Goal: Task Accomplishment & Management: Use online tool/utility

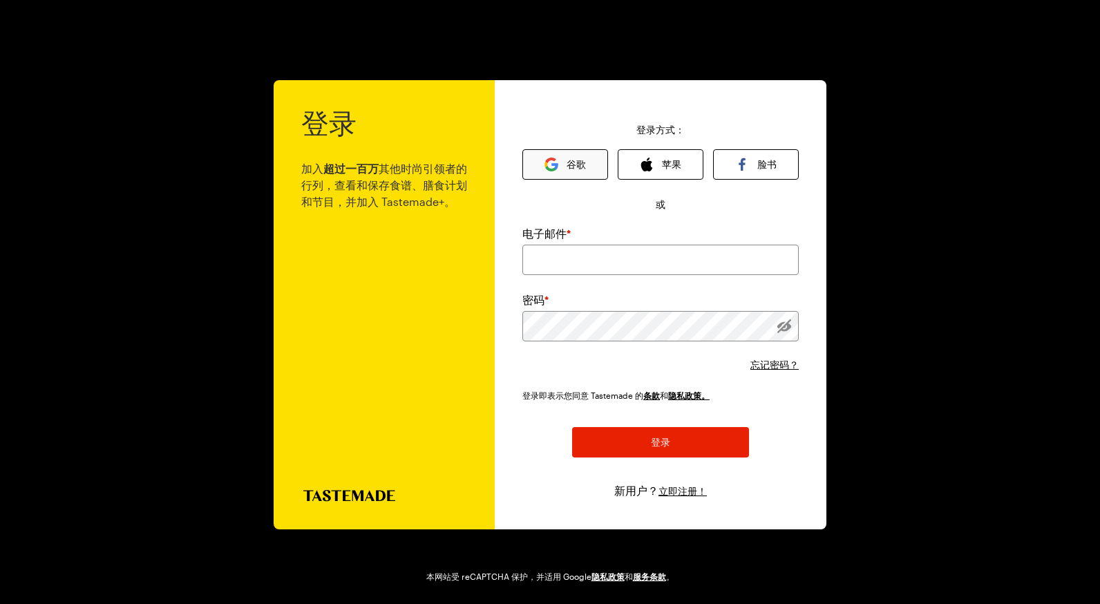
click at [560, 163] on button "谷歌" at bounding box center [565, 164] width 86 height 30
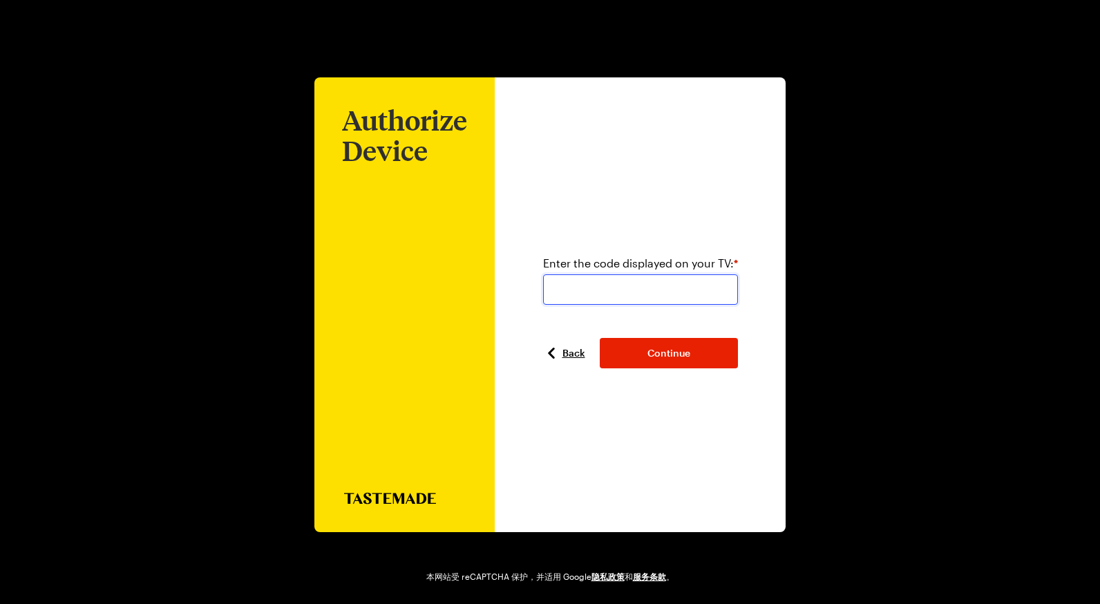
click at [647, 296] on input "number" at bounding box center [640, 289] width 195 height 30
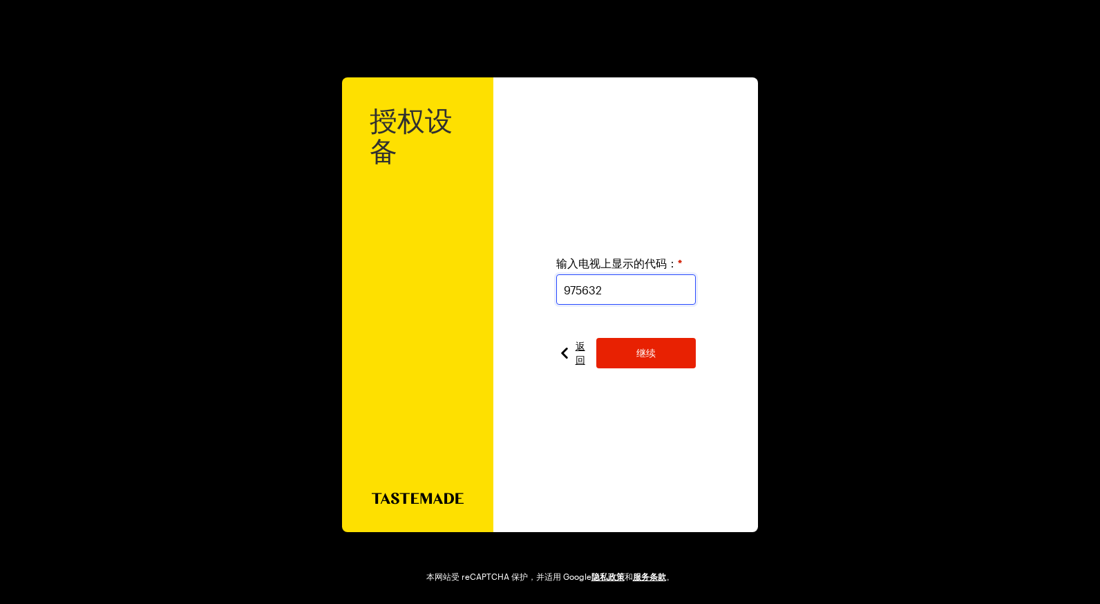
drag, startPoint x: 631, startPoint y: 289, endPoint x: 380, endPoint y: 314, distance: 251.9
click at [380, 314] on div "授权设备 Authorize Device 输入电视上显示的代码： * 975632 返回 继续" at bounding box center [550, 304] width 416 height 455
type input "972563"
click at [622, 363] on button "继续" at bounding box center [645, 353] width 99 height 30
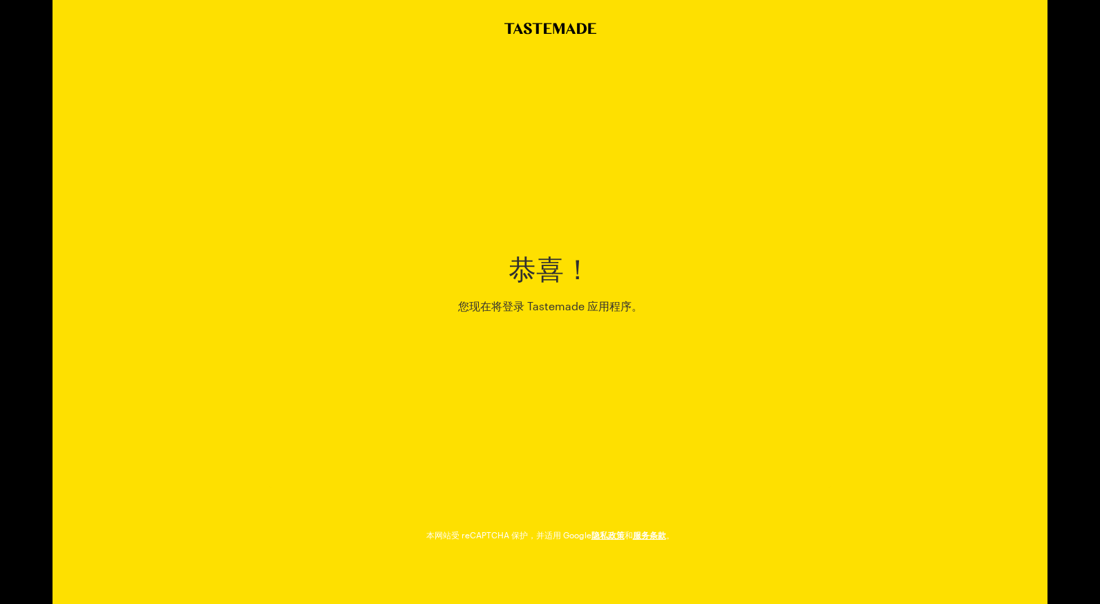
click at [698, 271] on div "恭喜！ 您现在将登录 Tastemade 应用程序。" at bounding box center [549, 284] width 539 height 380
